Goal: Task Accomplishment & Management: Use online tool/utility

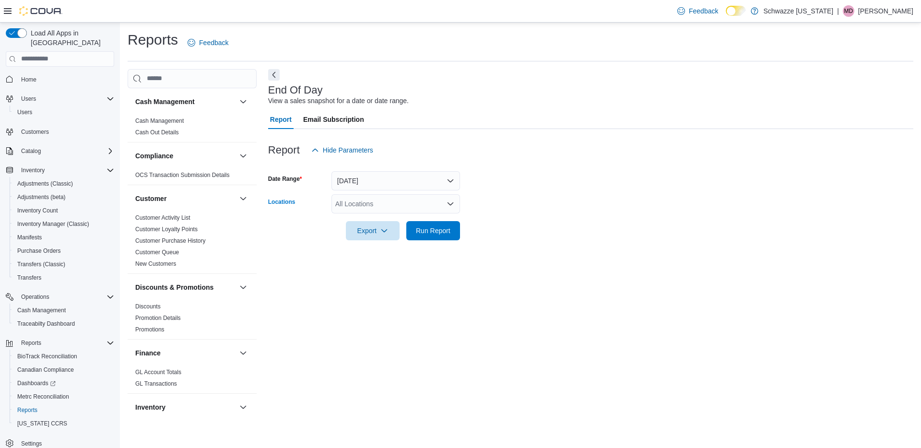
click at [403, 208] on div "All Locations" at bounding box center [395, 203] width 129 height 19
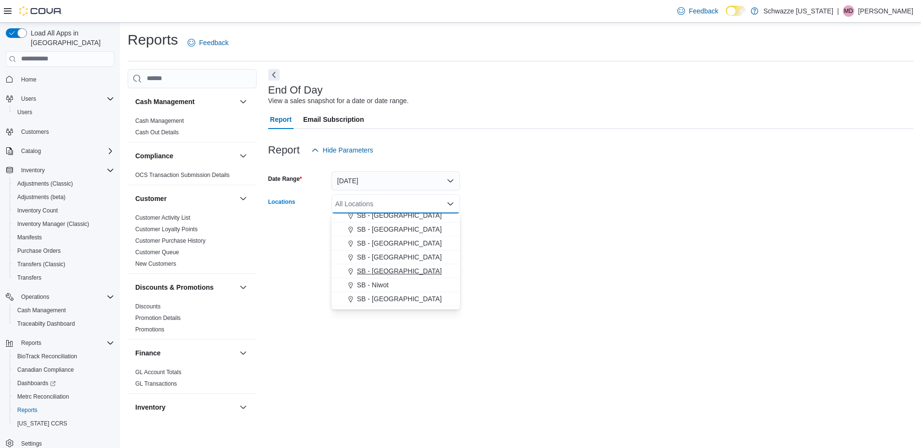
scroll to position [269, 0]
click at [388, 280] on span "SB - Niwot" at bounding box center [373, 285] width 32 height 10
click at [488, 230] on form "Date Range [DATE] Locations SB - [GEOGRAPHIC_DATA] Combo box. Selected. SB - [G…" at bounding box center [590, 200] width 645 height 81
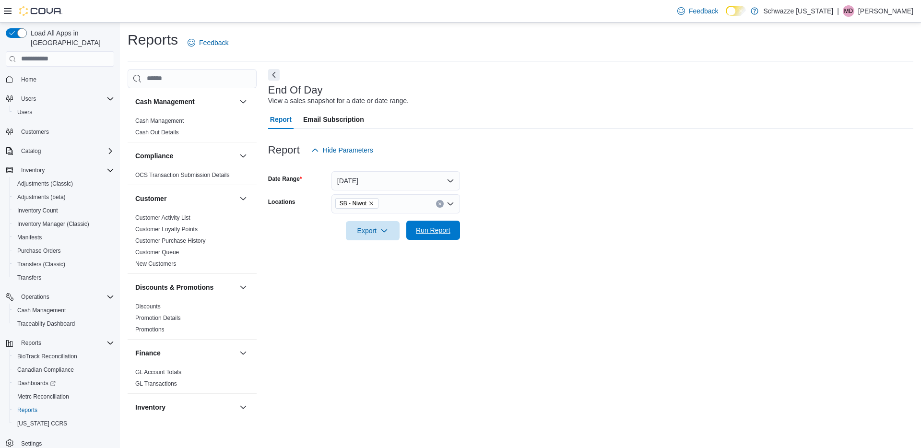
click at [437, 230] on span "Run Report" at bounding box center [433, 230] width 35 height 10
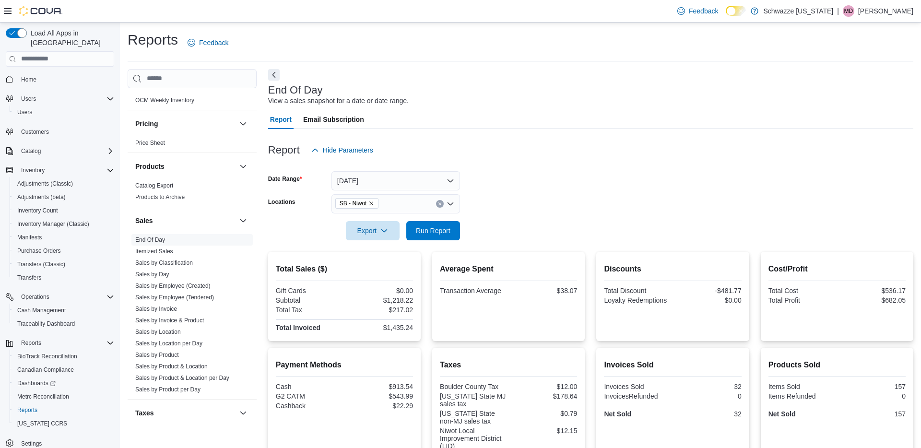
scroll to position [631, 0]
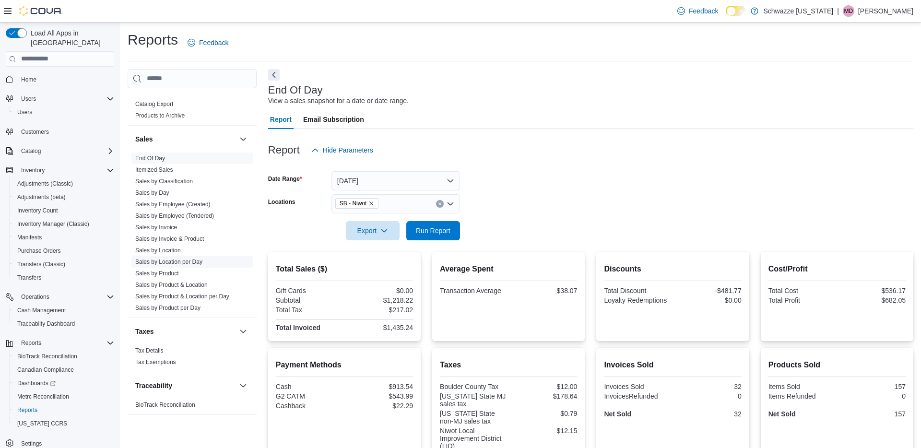
click at [169, 261] on link "Sales by Location per Day" at bounding box center [168, 262] width 67 height 7
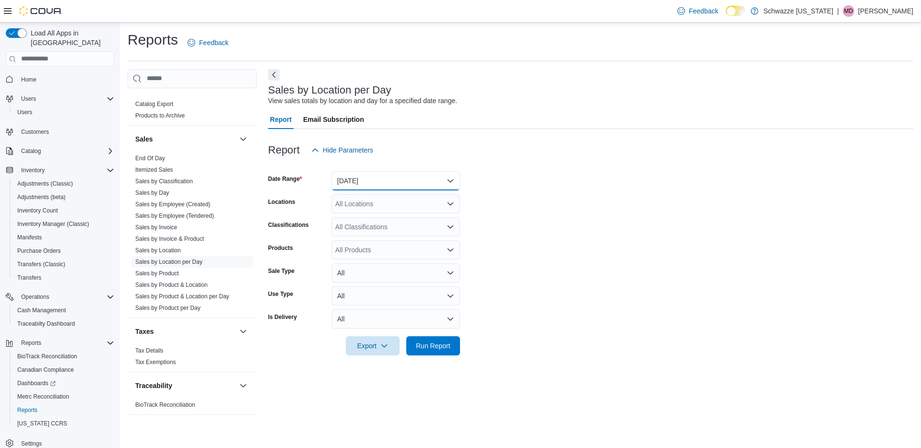
click at [363, 187] on button "[DATE]" at bounding box center [395, 180] width 129 height 19
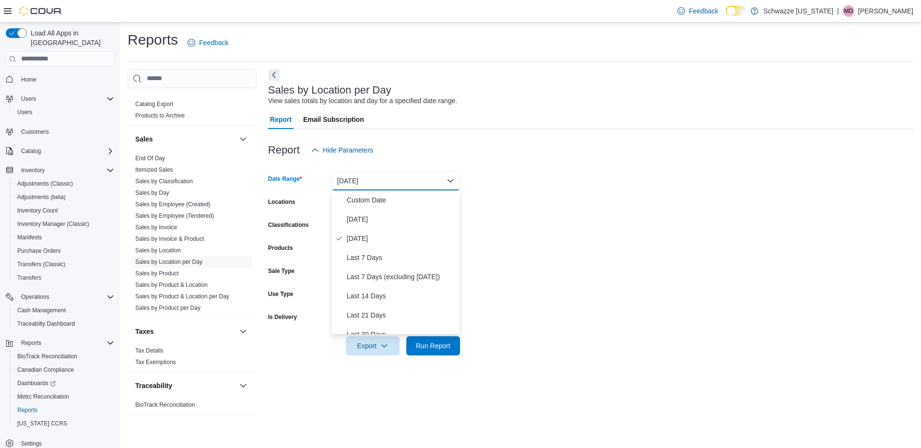
click at [361, 185] on button "[DATE]" at bounding box center [395, 180] width 129 height 19
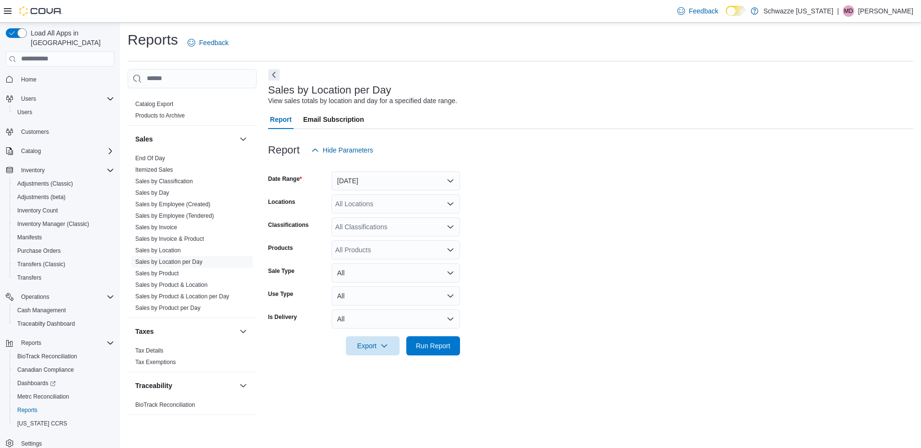
click at [361, 202] on div "All Locations" at bounding box center [395, 203] width 129 height 19
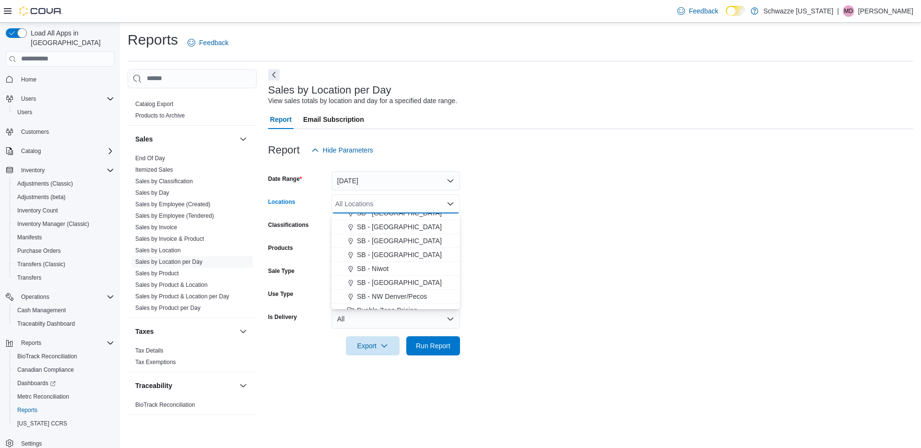
scroll to position [304, 0]
click at [383, 249] on span "SB - Niwot" at bounding box center [373, 250] width 32 height 10
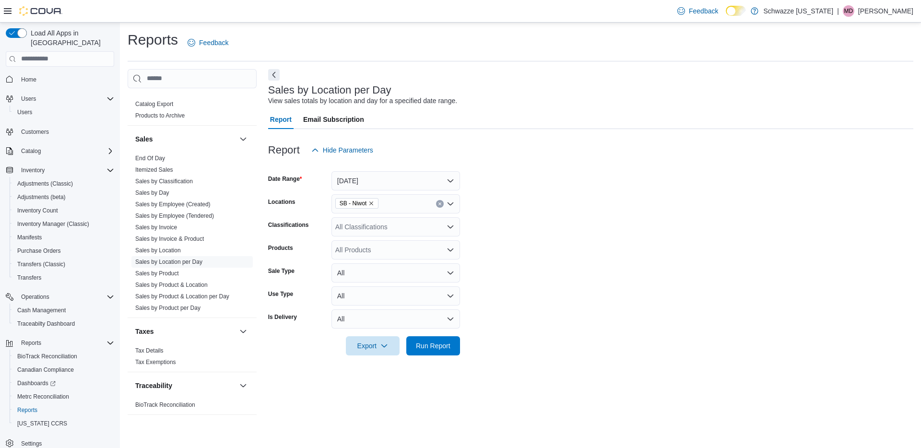
click at [492, 340] on form "Date Range [DATE] Locations SB - Niwot Classifications All Classifications Prod…" at bounding box center [590, 258] width 645 height 196
click at [445, 337] on span "Run Report" at bounding box center [433, 345] width 42 height 19
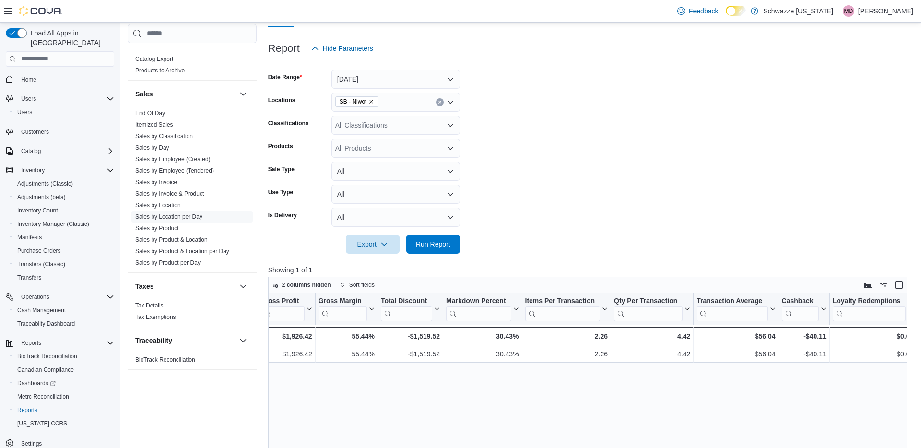
scroll to position [0, 626]
click at [361, 88] on form "Date Range [DATE] Locations SB - Niwot Classifications All Classifications Prod…" at bounding box center [590, 156] width 645 height 196
click at [358, 84] on button "[DATE]" at bounding box center [395, 79] width 129 height 19
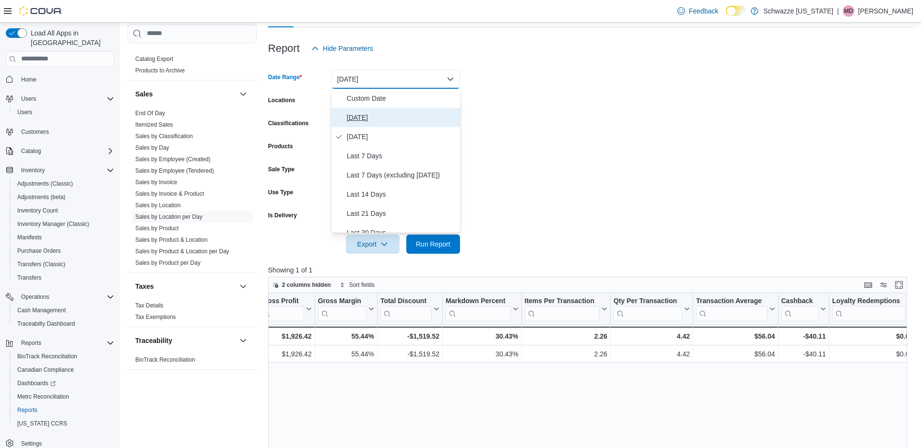
click at [357, 118] on span "[DATE]" at bounding box center [401, 118] width 109 height 12
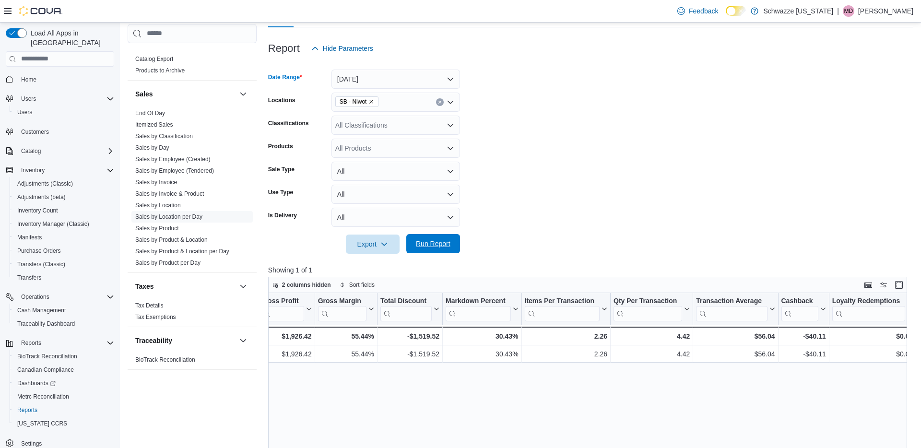
click at [437, 241] on span "Run Report" at bounding box center [433, 244] width 35 height 10
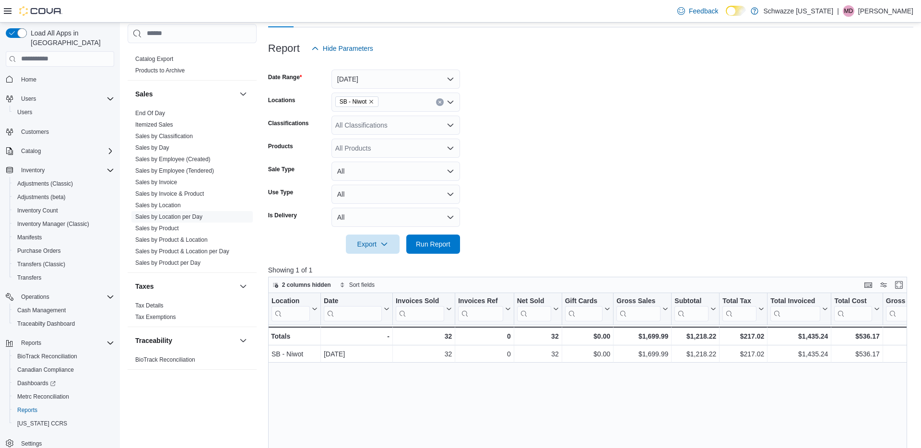
click at [441, 104] on button "Clear input" at bounding box center [440, 102] width 8 height 8
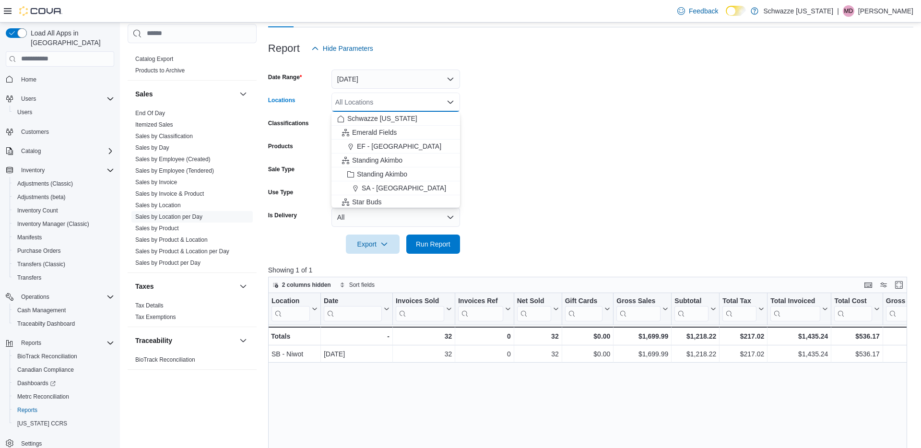
click at [352, 102] on div "All Locations Combo box. Selected. Combo box input. All Locations. Type some te…" at bounding box center [395, 102] width 129 height 19
click at [308, 100] on div "Locations" at bounding box center [297, 102] width 59 height 19
